Goal: Task Accomplishment & Management: Manage account settings

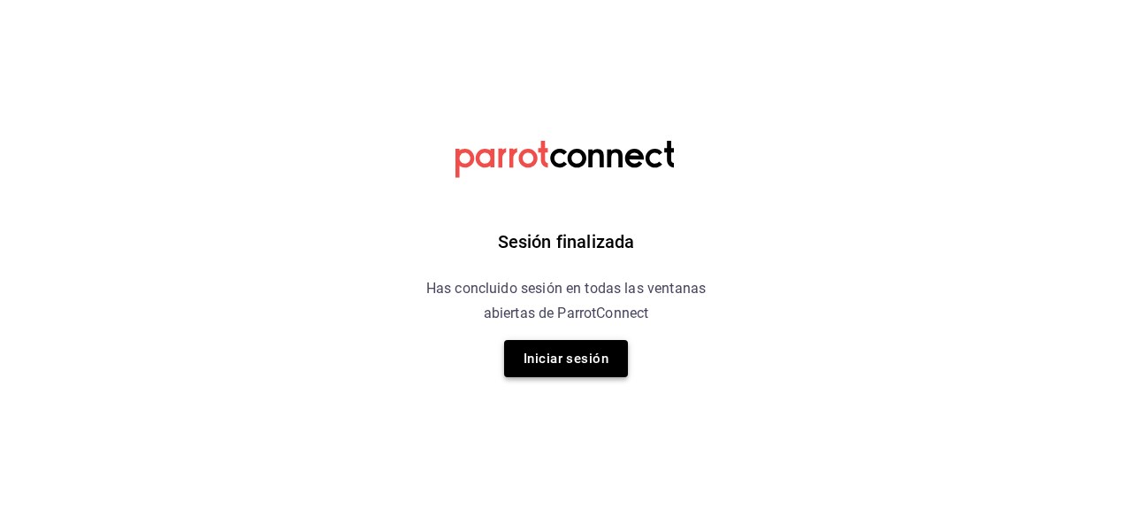
click at [564, 366] on button "Iniciar sesión" at bounding box center [566, 358] width 124 height 37
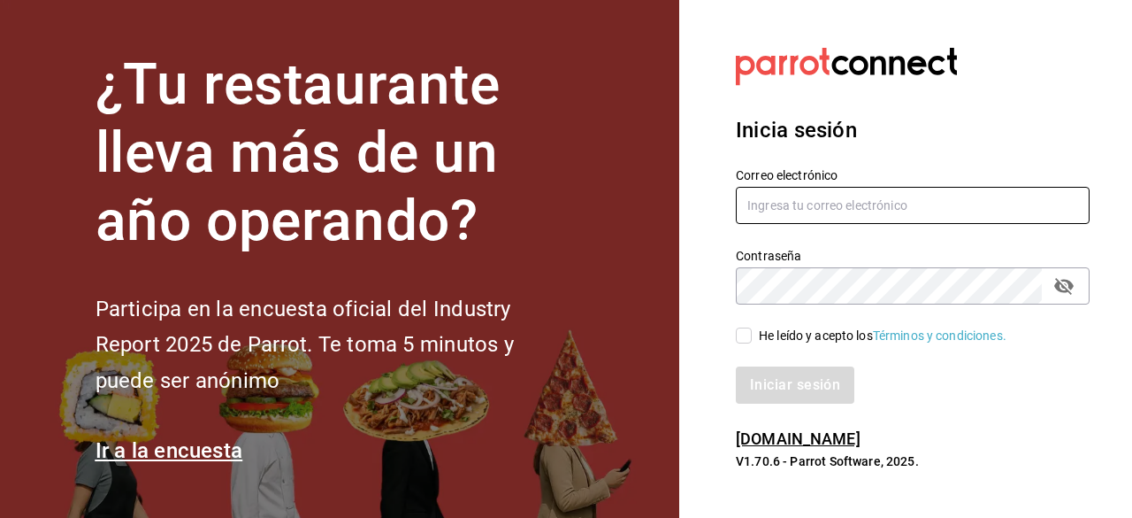
type input "[EMAIL_ADDRESS][DOMAIN_NAME]"
click at [740, 335] on input "He leído y acepto los Términos y condiciones." at bounding box center [744, 335] width 16 height 16
checkbox input "true"
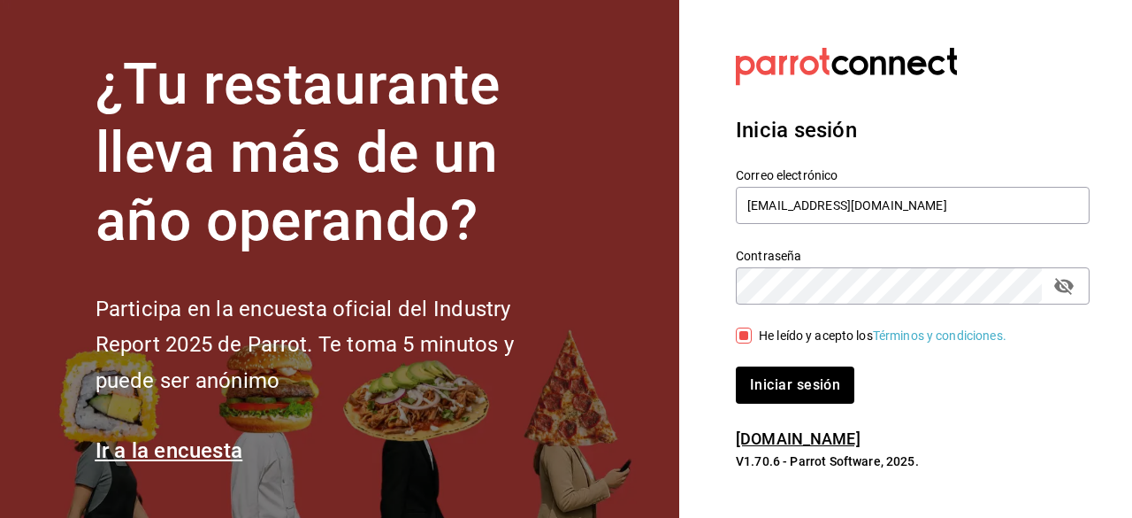
click at [736, 366] on button "Iniciar sesión" at bounding box center [795, 384] width 119 height 37
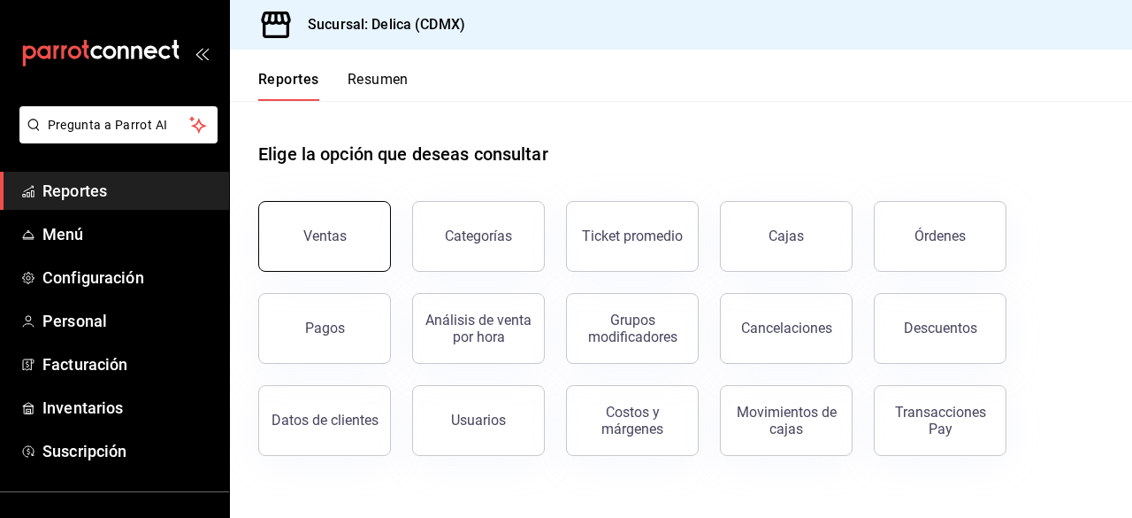
click at [352, 254] on button "Ventas" at bounding box center [324, 236] width 133 height 71
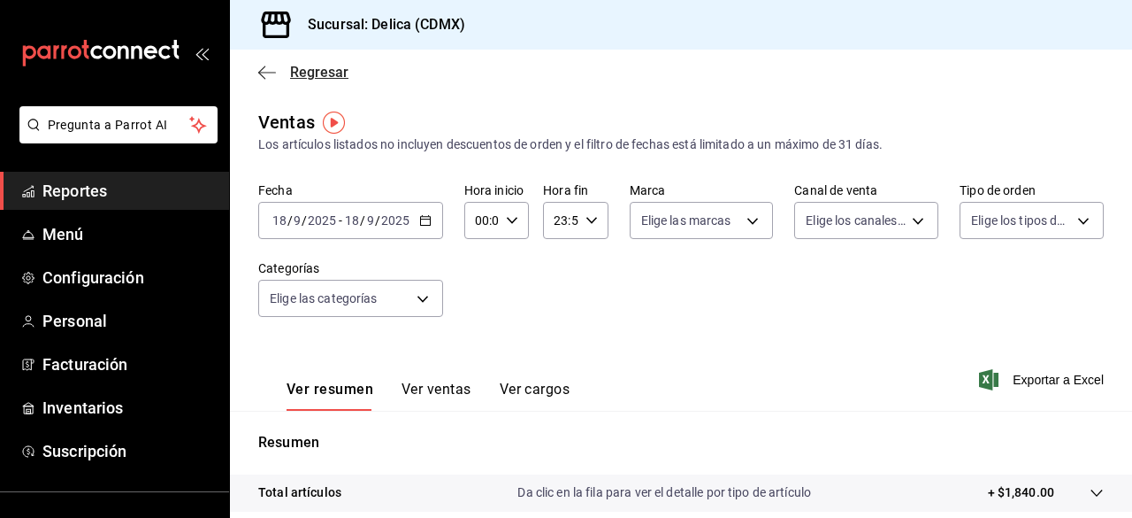
click at [271, 73] on icon "button" at bounding box center [267, 73] width 18 height 16
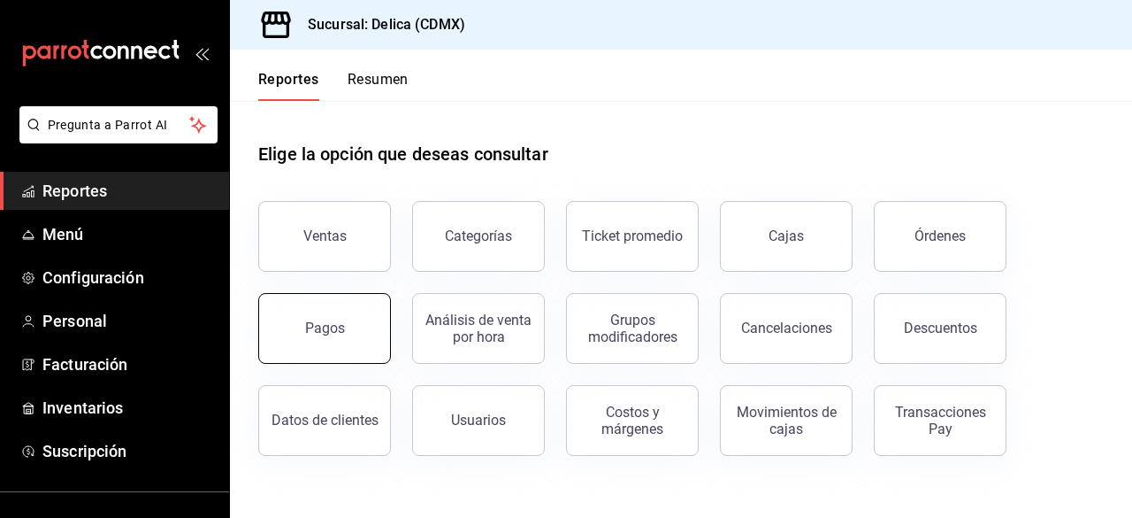
click at [339, 329] on div "Pagos" at bounding box center [325, 327] width 40 height 17
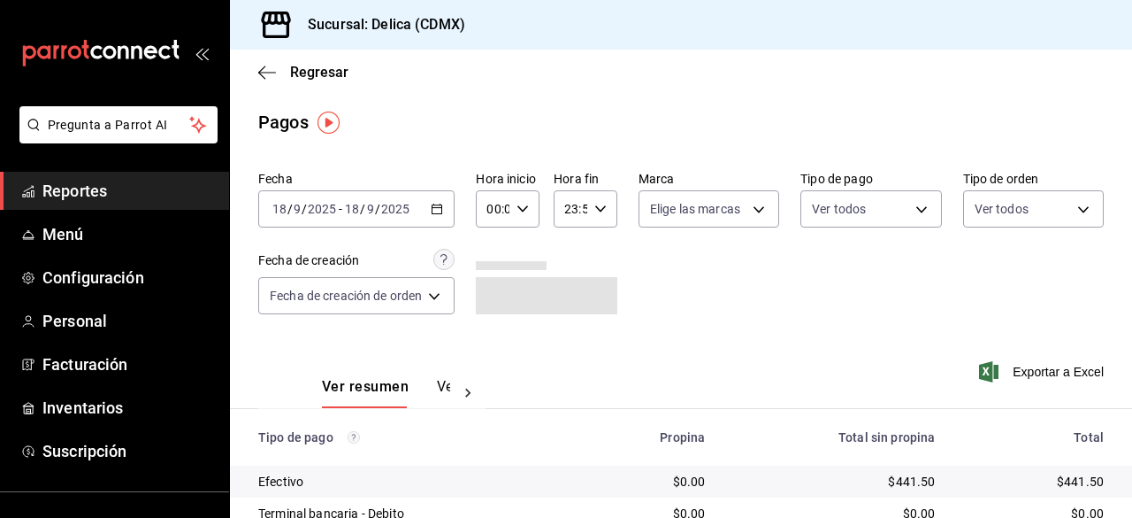
click at [642, 345] on div "Ver resumen Ver pagos Exportar a Excel" at bounding box center [681, 382] width 902 height 94
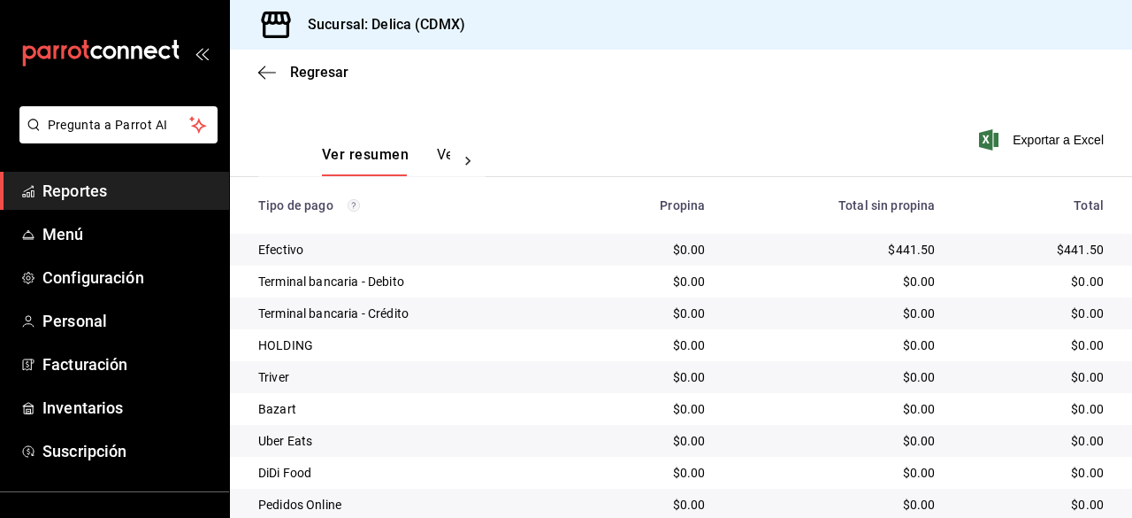
scroll to position [248, 0]
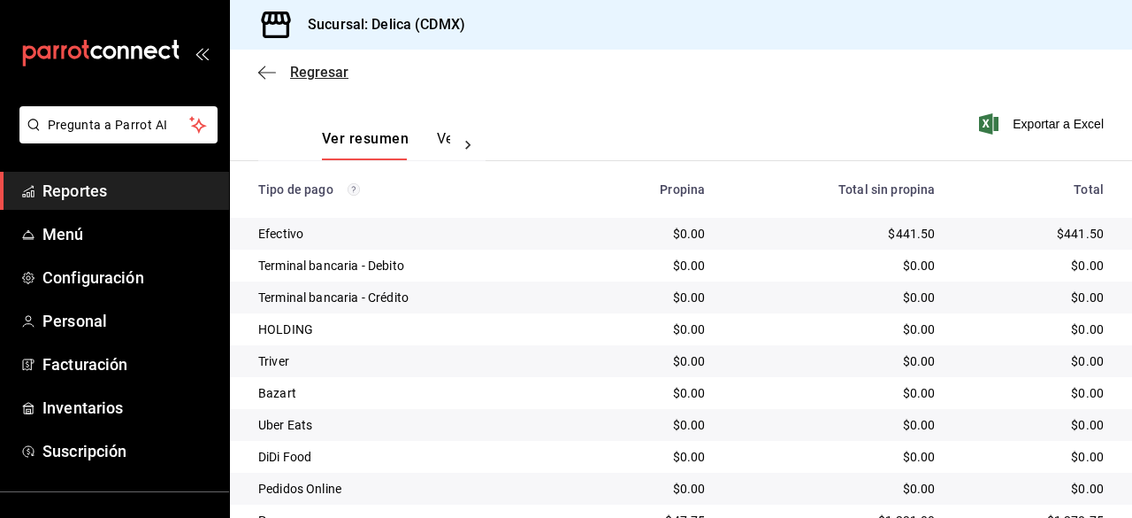
click at [311, 73] on span "Regresar" at bounding box center [319, 72] width 58 height 17
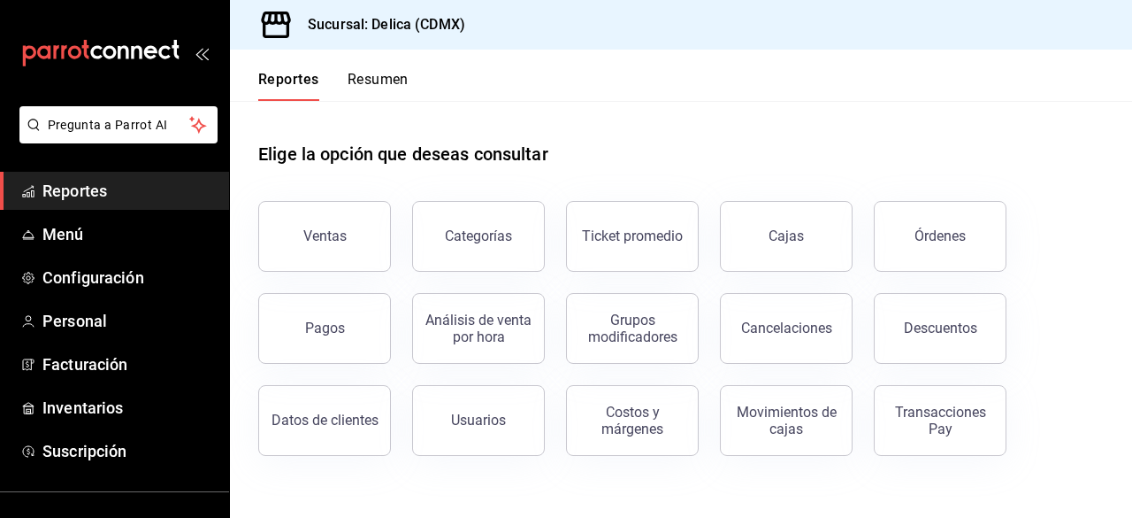
click at [1064, 163] on div "Elige la opción que deseas consultar" at bounding box center [681, 140] width 846 height 79
click at [761, 405] on div "Movimientos de cajas" at bounding box center [787, 420] width 110 height 34
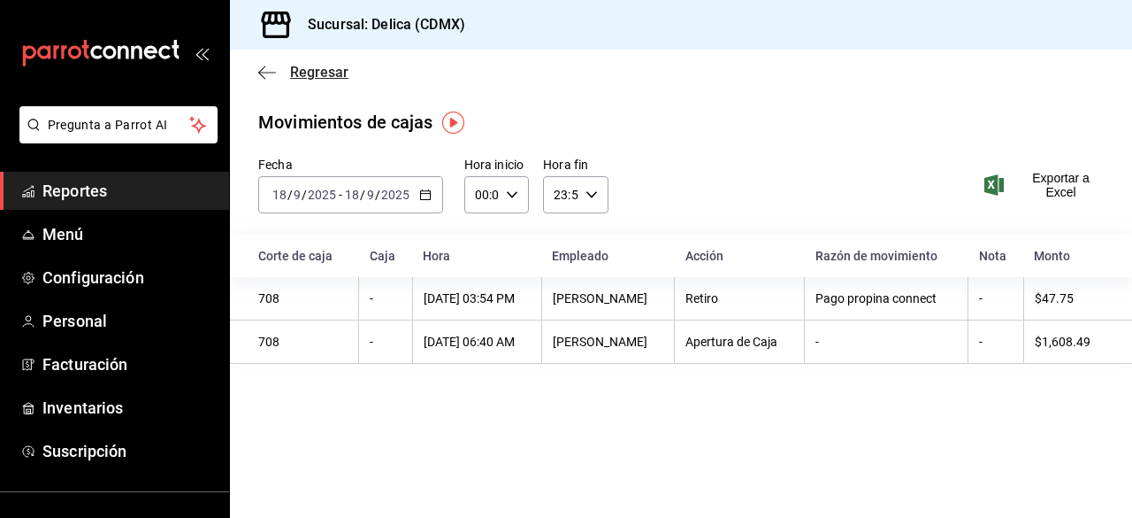
click at [335, 75] on span "Regresar" at bounding box center [319, 72] width 58 height 17
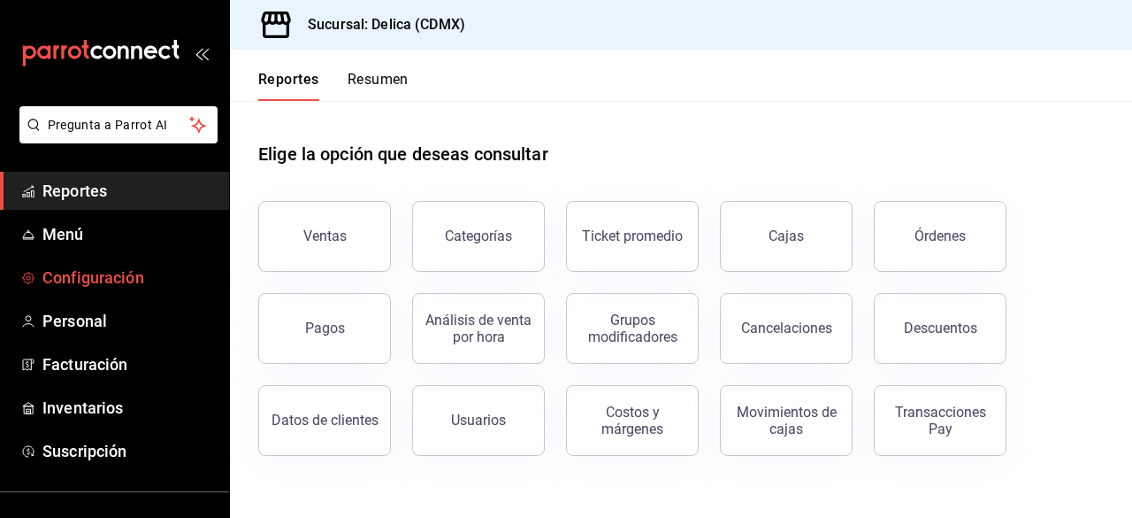
click at [39, 270] on link "Configuración" at bounding box center [114, 277] width 229 height 38
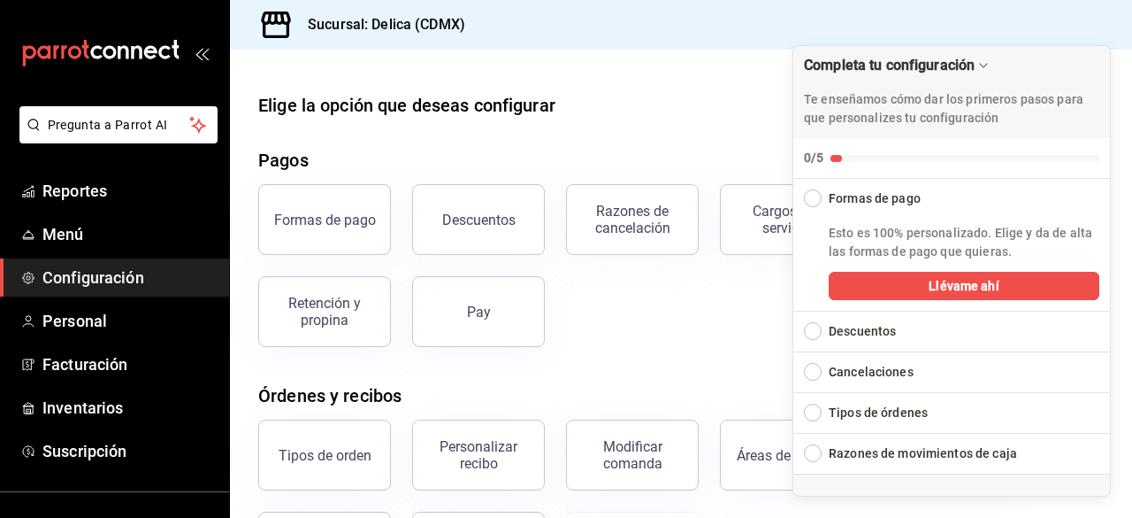
click at [702, 87] on main "Elige la opción que deseas configurar Pagos Formas de pago Descuentos Razones d…" at bounding box center [681, 474] width 902 height 848
click at [736, 330] on div "Formas de pago Descuentos Razones de cancelación Cargos por servicio Comisiones…" at bounding box center [670, 255] width 867 height 184
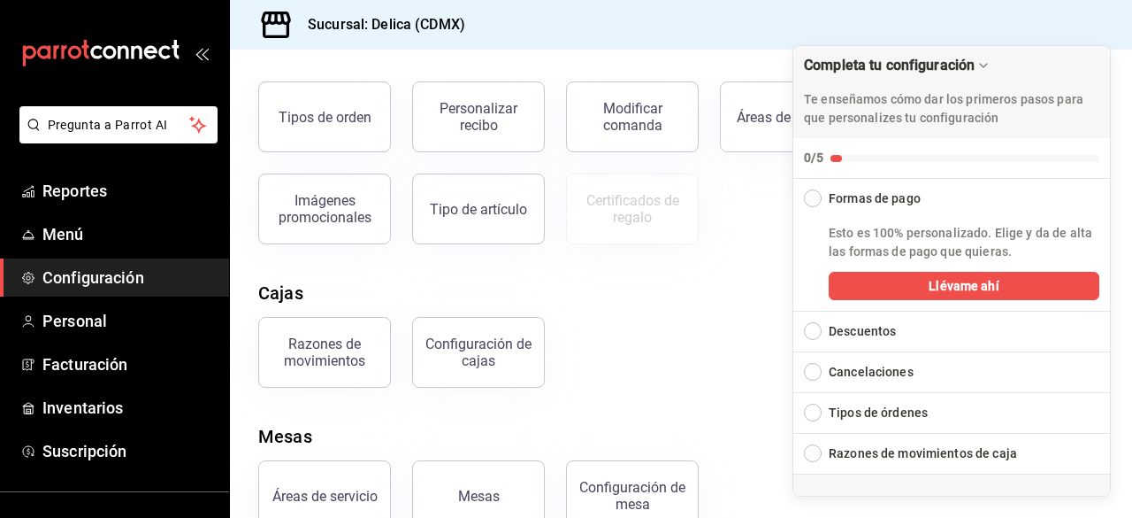
scroll to position [379, 0]
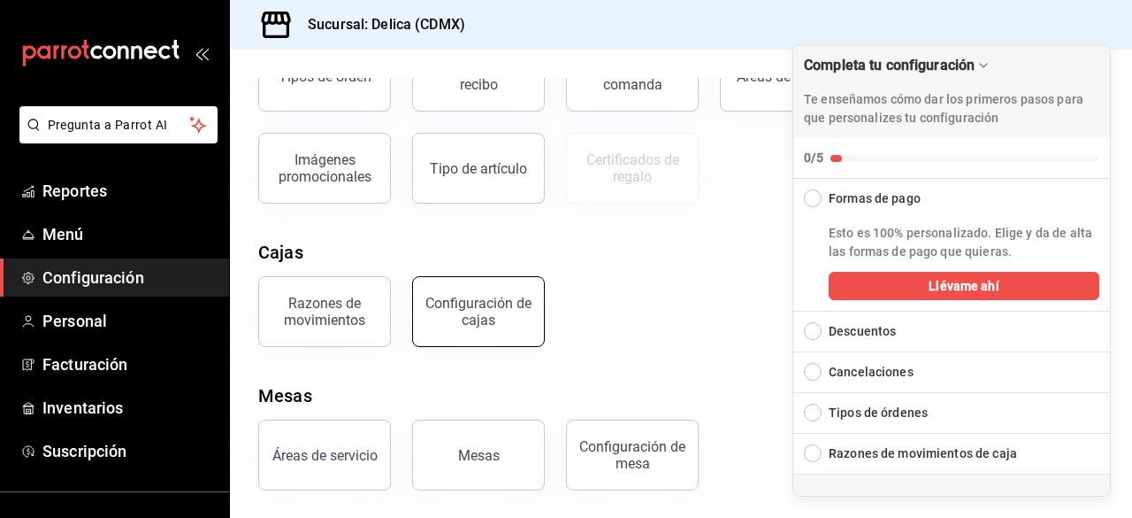
click at [485, 309] on div "Configuración de cajas" at bounding box center [479, 312] width 110 height 34
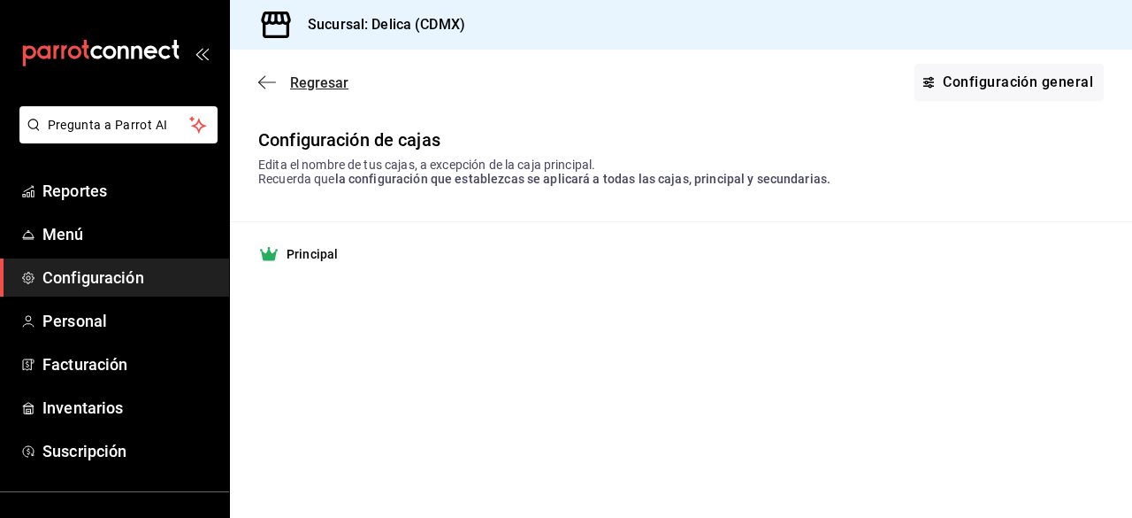
click at [303, 86] on span "Regresar" at bounding box center [319, 82] width 58 height 17
